Goal: Navigation & Orientation: Go to known website

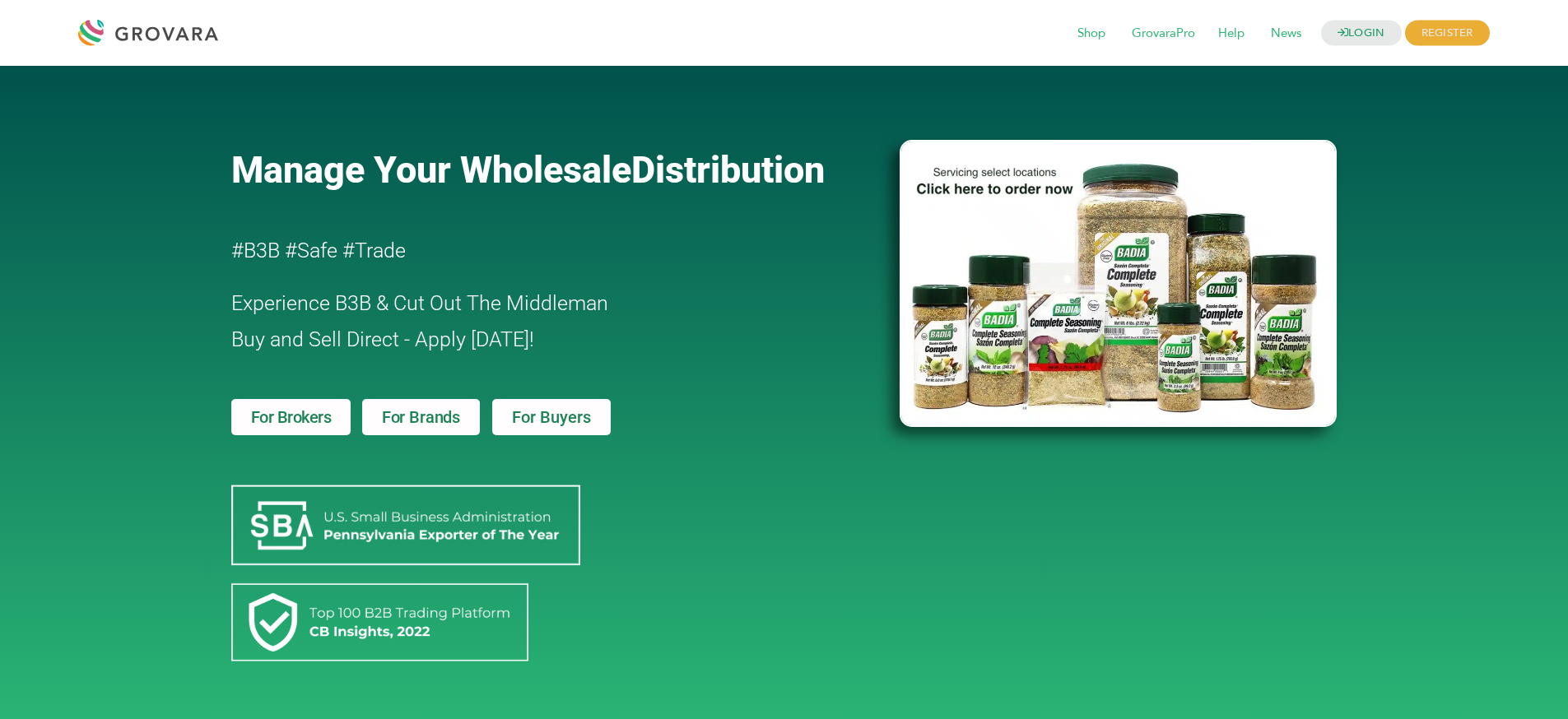
click at [679, 161] on span "Distribution" at bounding box center [728, 170] width 194 height 44
